Goal: Task Accomplishment & Management: Complete application form

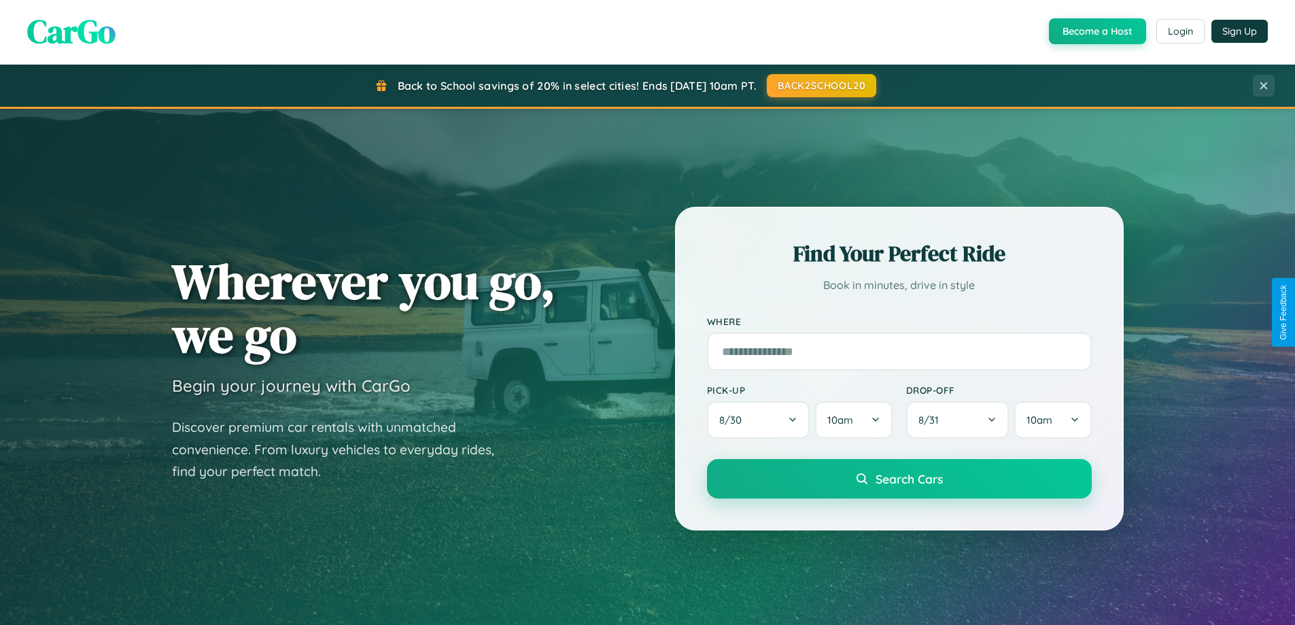
scroll to position [586, 0]
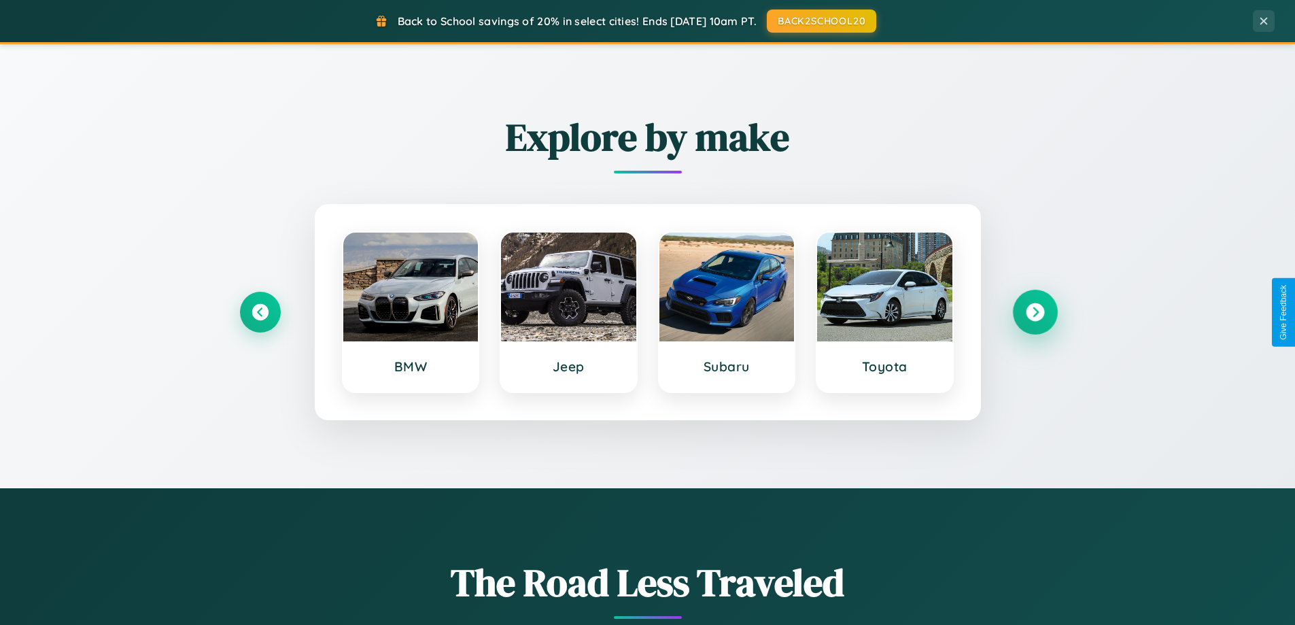
click at [1035, 312] on icon at bounding box center [1035, 312] width 18 height 18
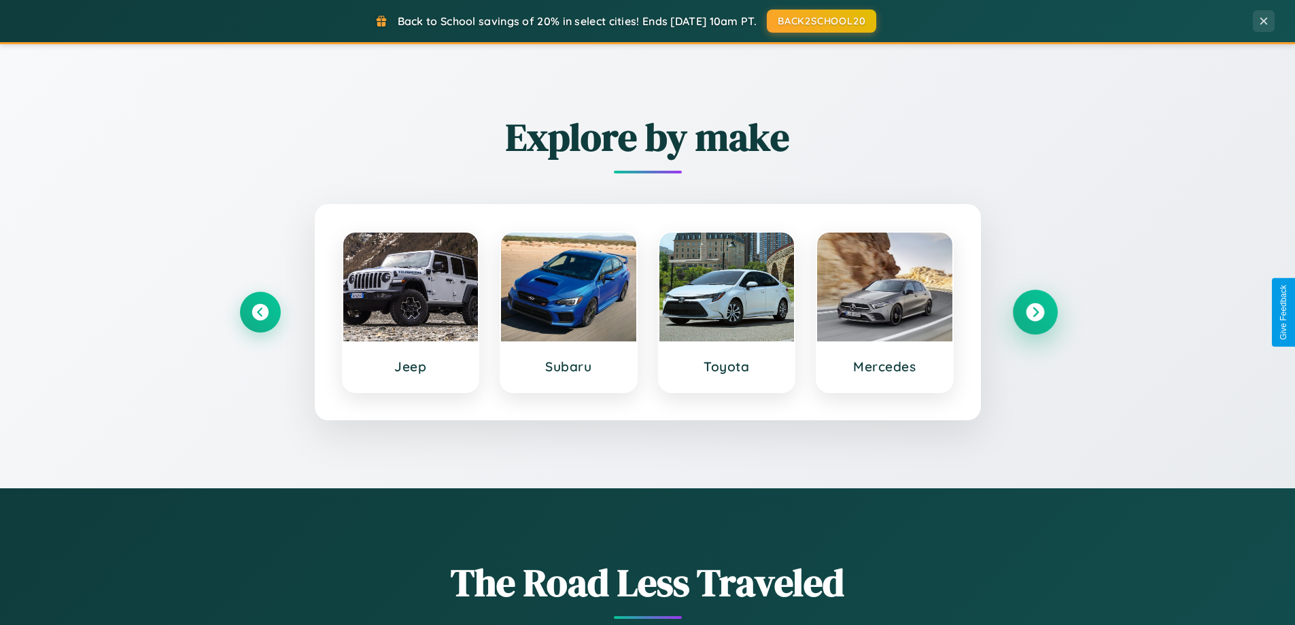
click at [1035, 312] on icon at bounding box center [1035, 312] width 18 height 18
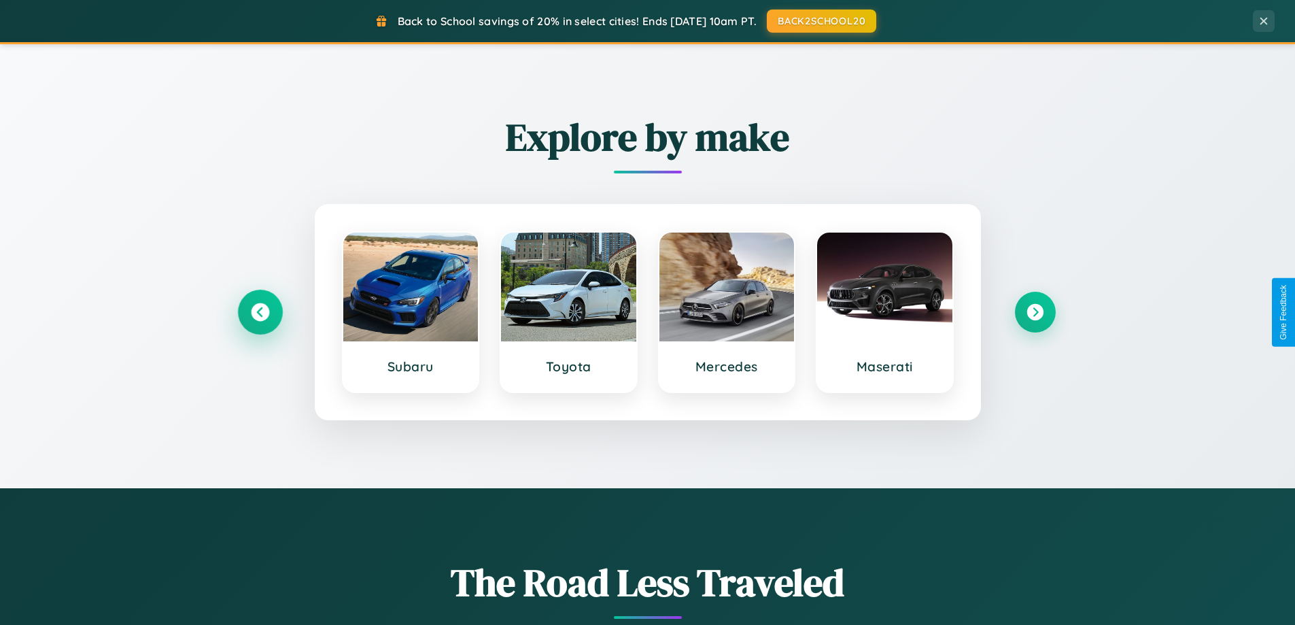
click at [260, 312] on icon at bounding box center [260, 312] width 18 height 18
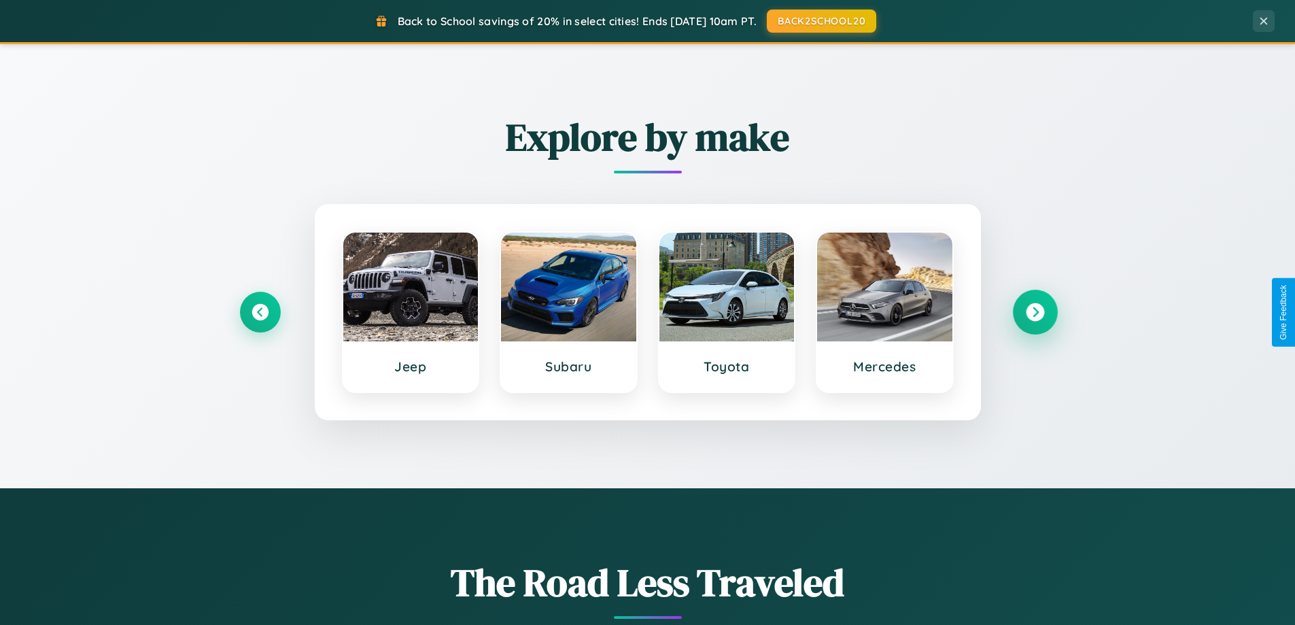
click at [1035, 312] on icon at bounding box center [1035, 312] width 18 height 18
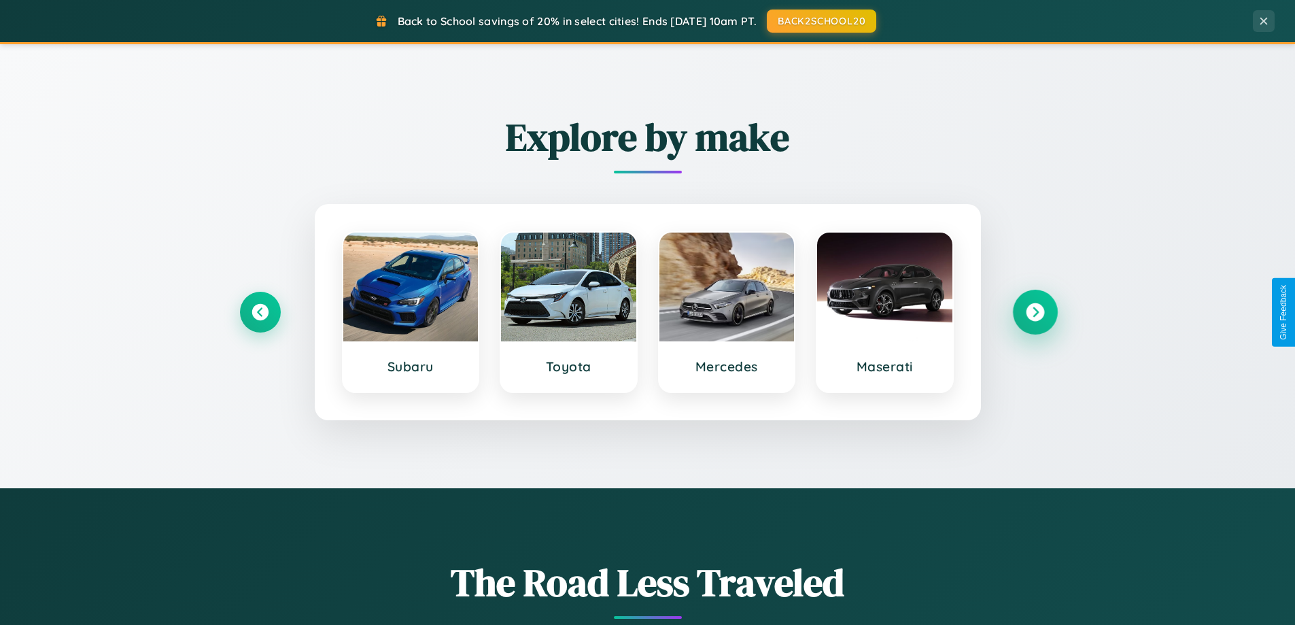
click at [1035, 312] on icon at bounding box center [1035, 312] width 18 height 18
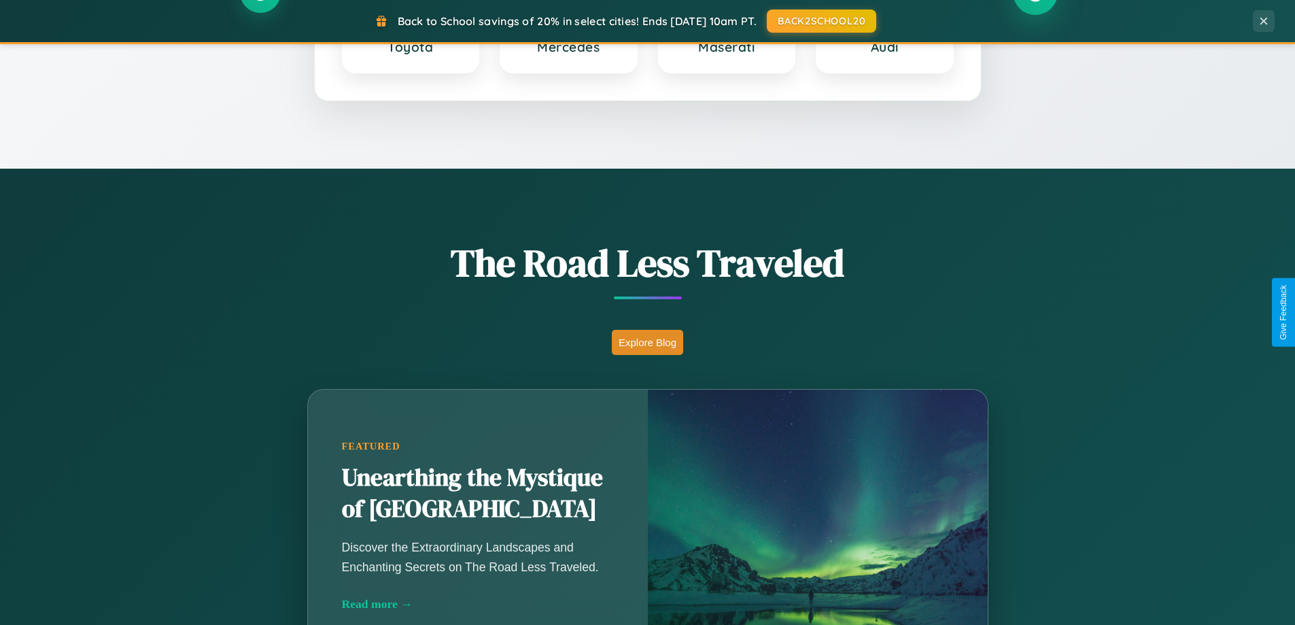
scroll to position [935, 0]
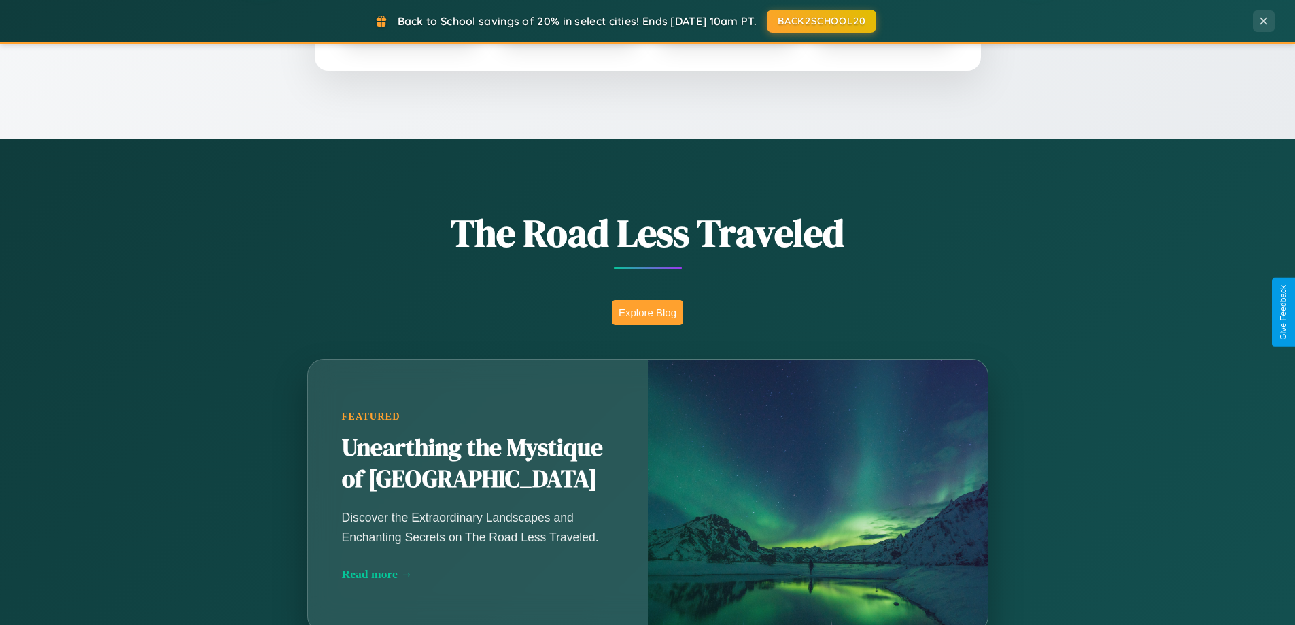
click at [647, 312] on button "Explore Blog" at bounding box center [647, 312] width 71 height 25
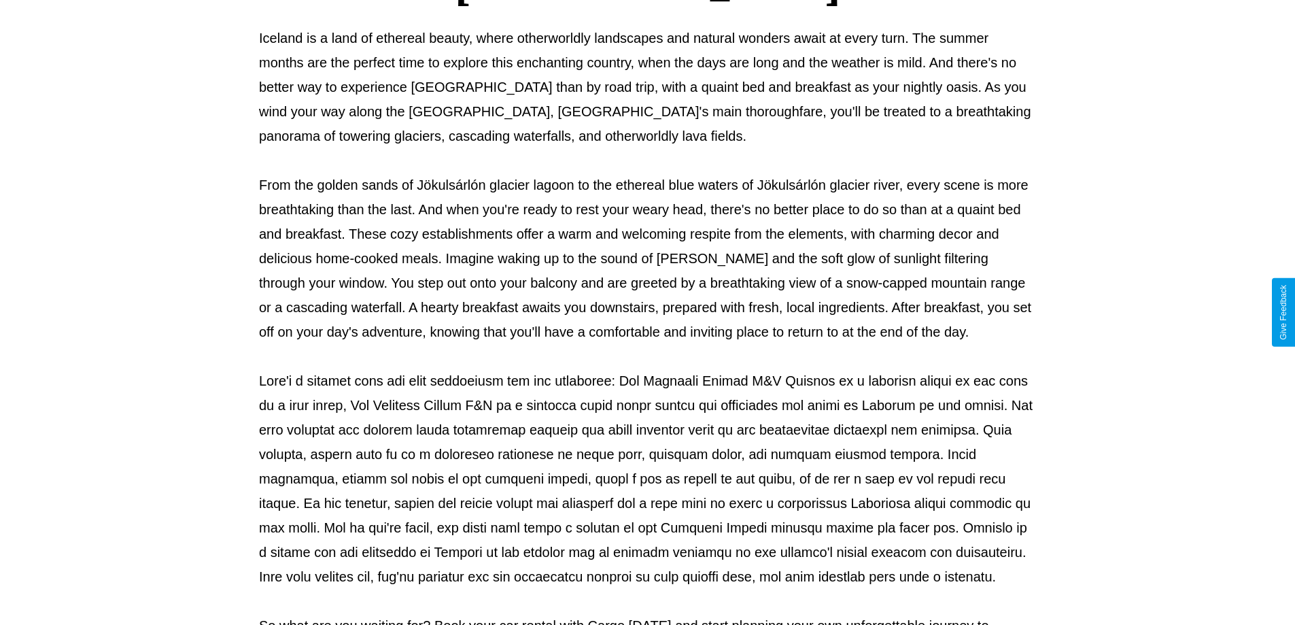
scroll to position [440, 0]
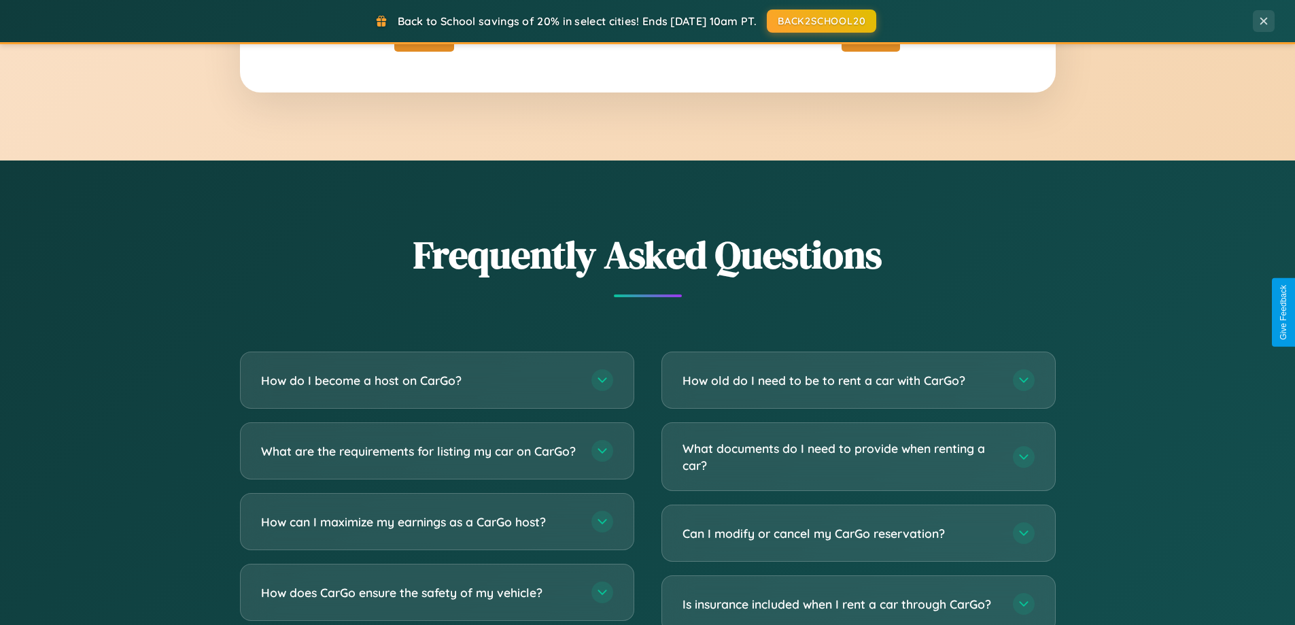
scroll to position [2616, 0]
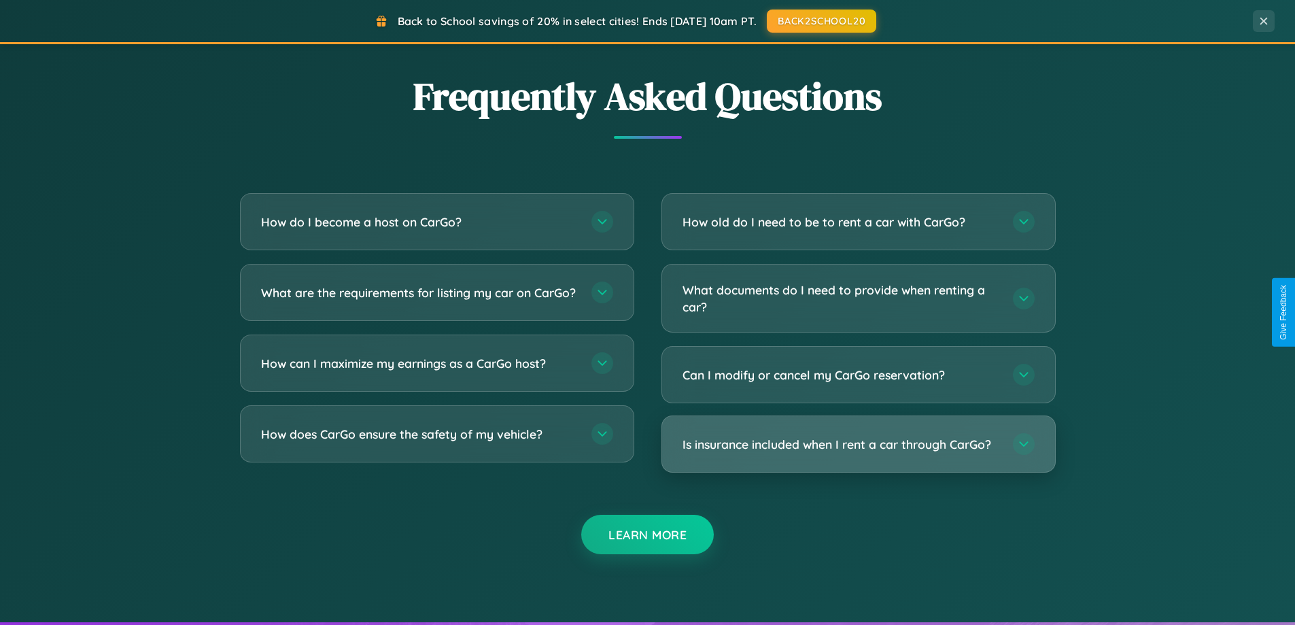
click at [858, 444] on h3 "Is insurance included when I rent a car through CarGo?" at bounding box center [840, 444] width 317 height 17
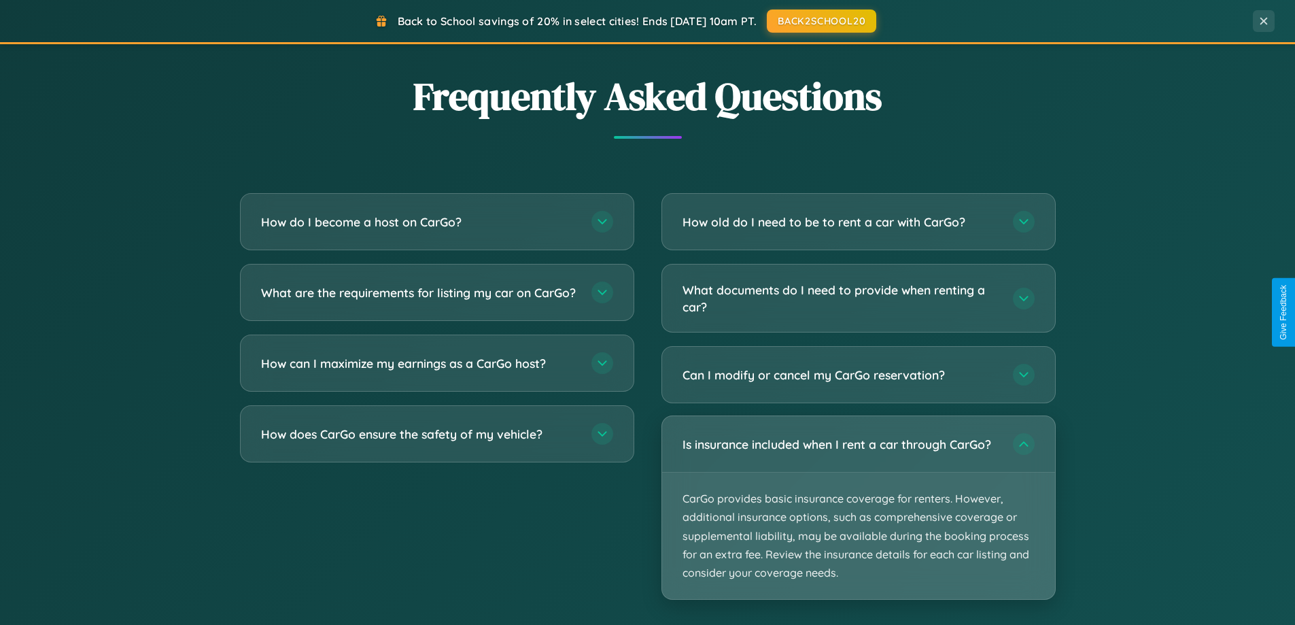
click at [858, 507] on p "CarGo provides basic insurance coverage for renters. However, additional insura…" at bounding box center [858, 535] width 393 height 126
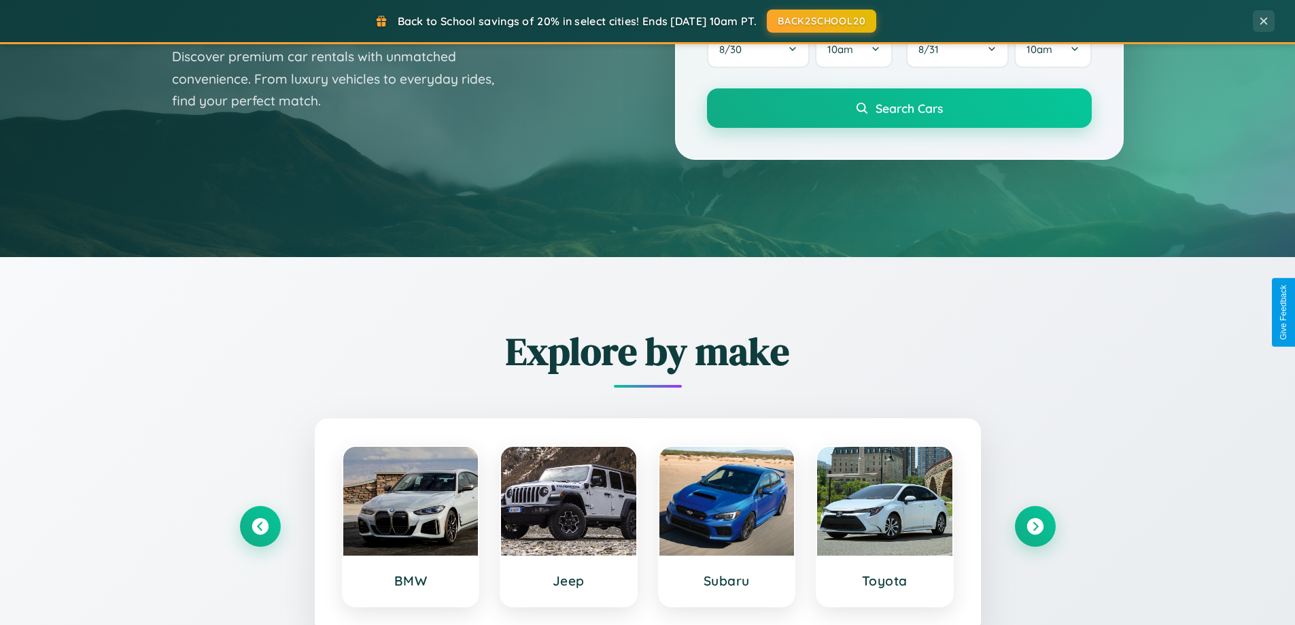
scroll to position [0, 0]
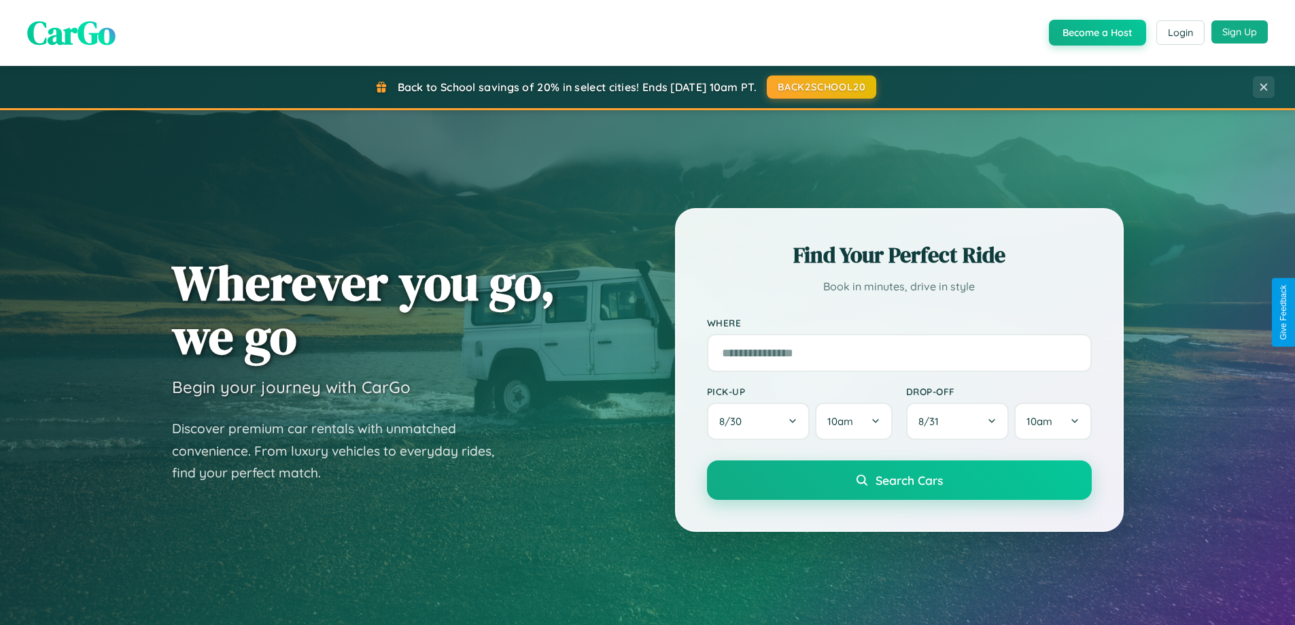
click at [1239, 32] on button "Sign Up" at bounding box center [1239, 31] width 56 height 23
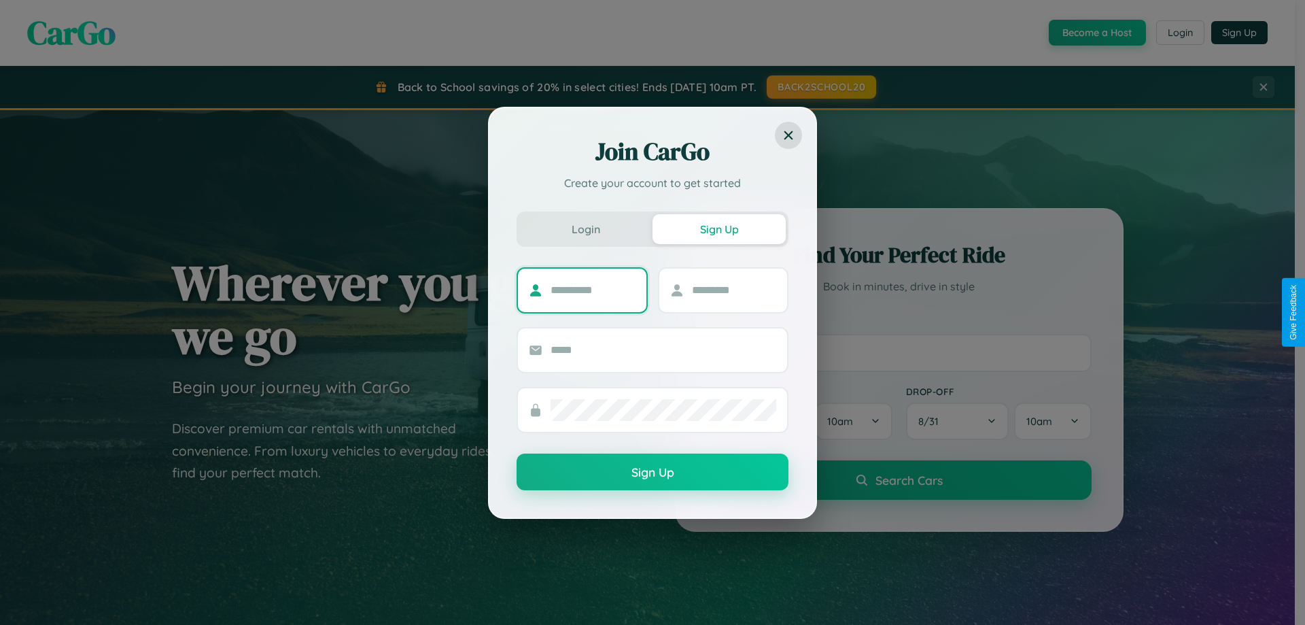
click at [593, 290] on input "text" at bounding box center [593, 290] width 85 height 22
type input "*****"
click at [733, 290] on input "text" at bounding box center [734, 290] width 85 height 22
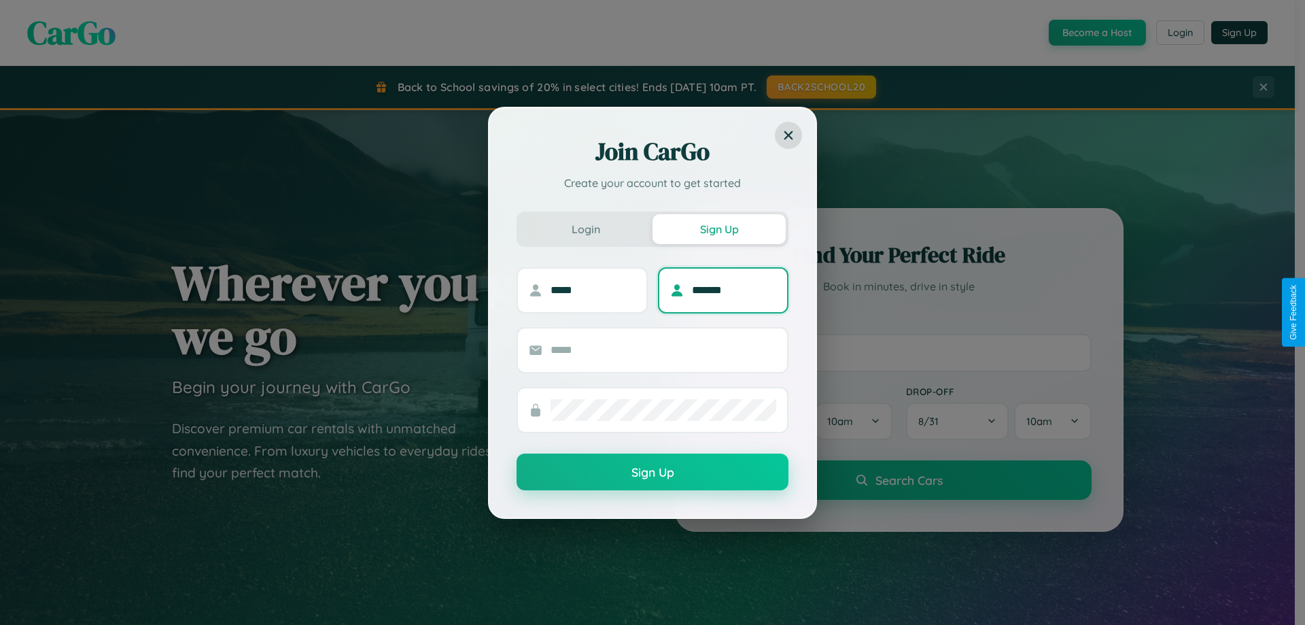
type input "*******"
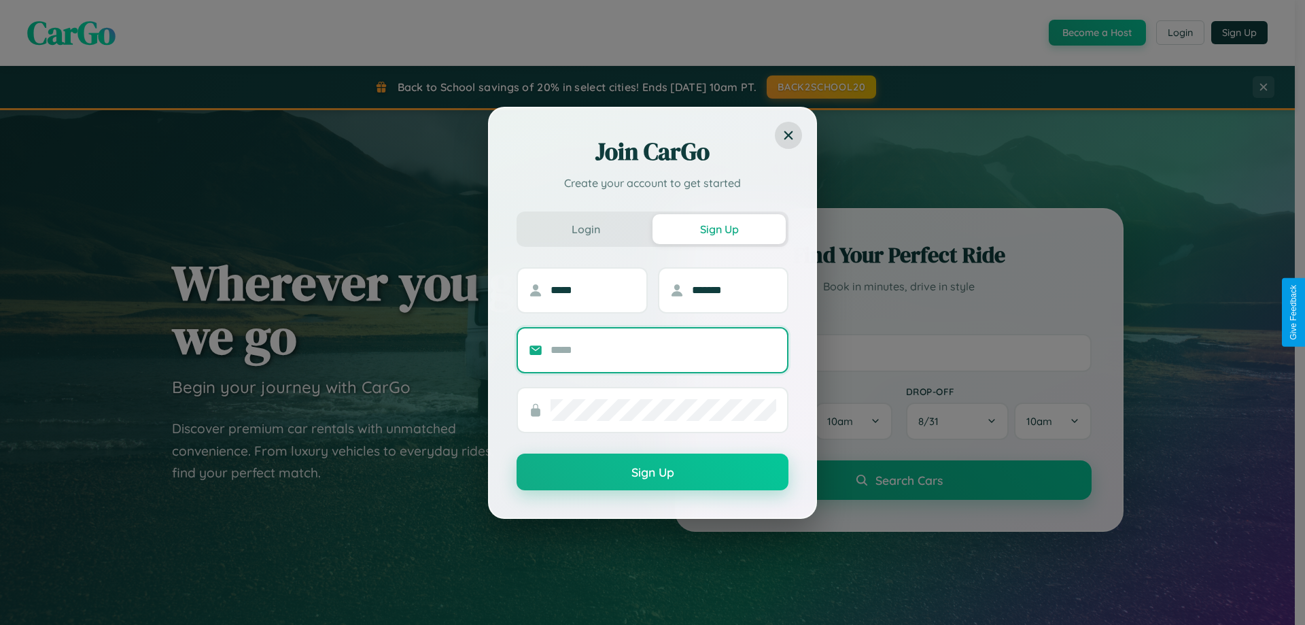
click at [663, 349] on input "text" at bounding box center [664, 350] width 226 height 22
type input "**********"
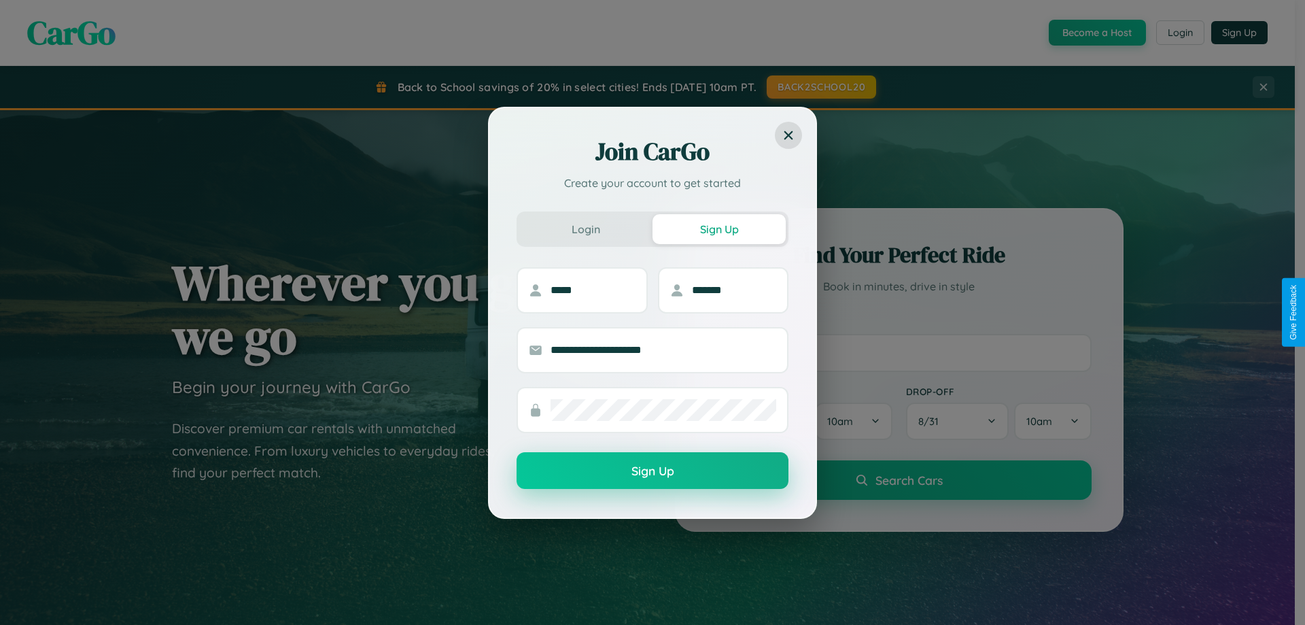
click at [653, 470] on button "Sign Up" at bounding box center [653, 470] width 272 height 37
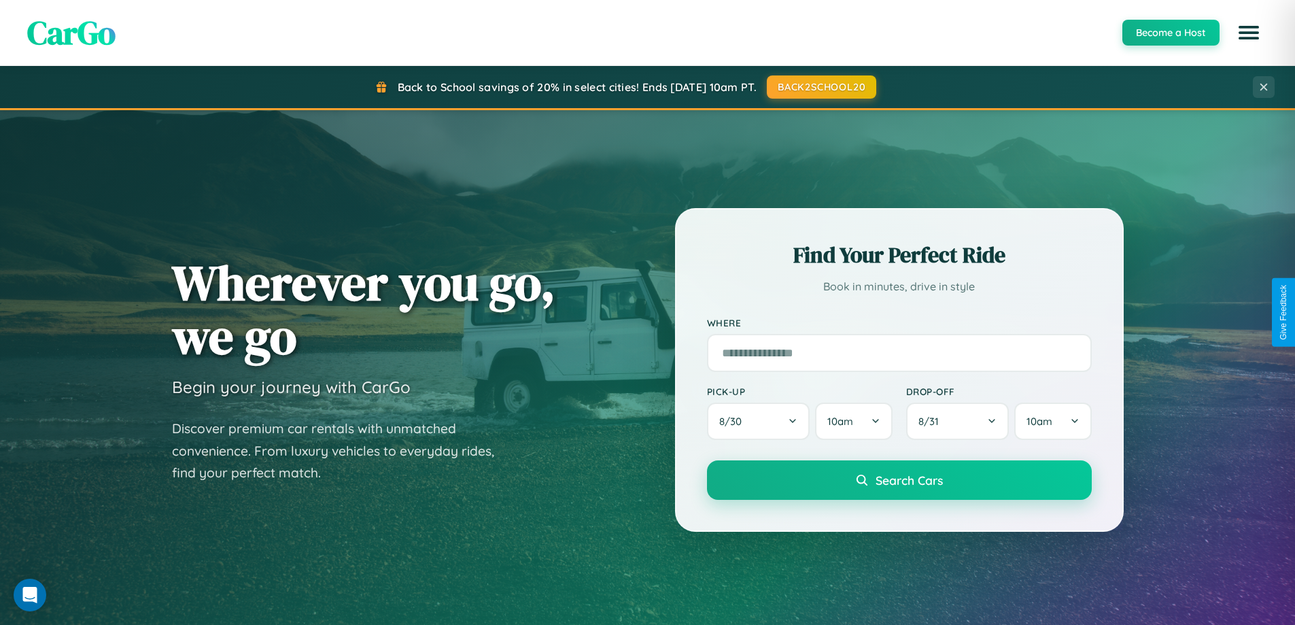
scroll to position [586, 0]
